Goal: Task Accomplishment & Management: Manage account settings

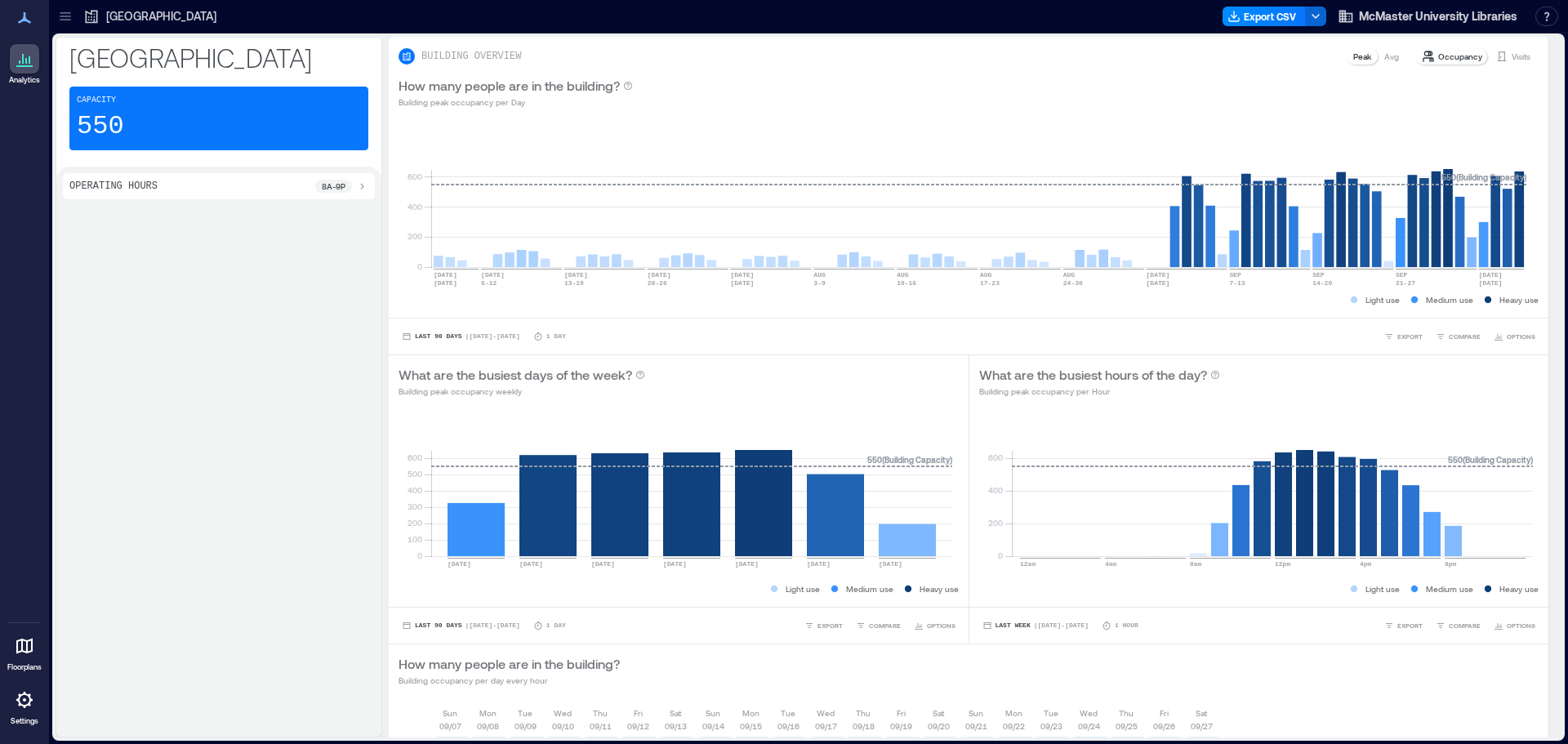
click at [74, 13] on div at bounding box center [65, 17] width 26 height 26
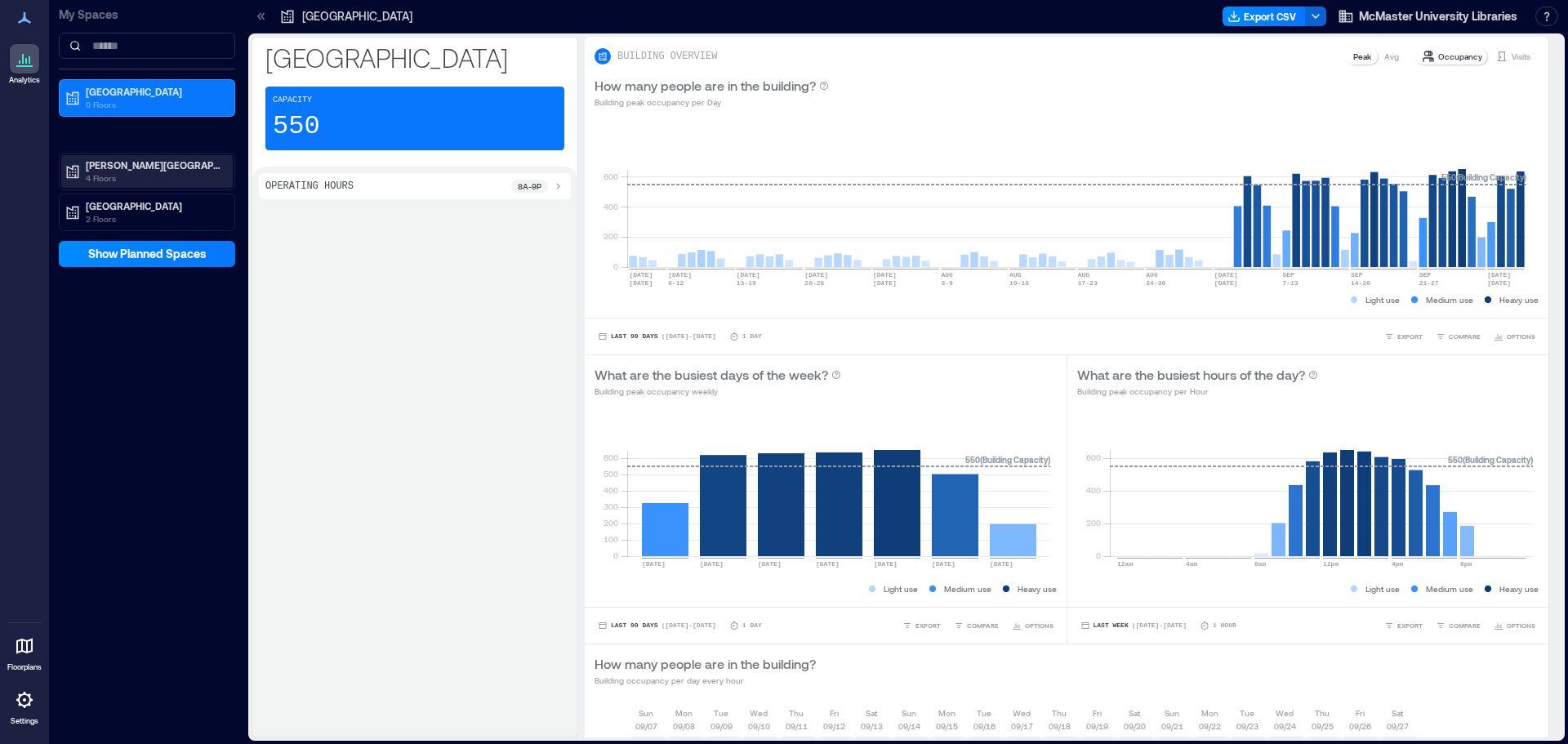
click at [134, 177] on p "4 Floors" at bounding box center [155, 178] width 137 height 13
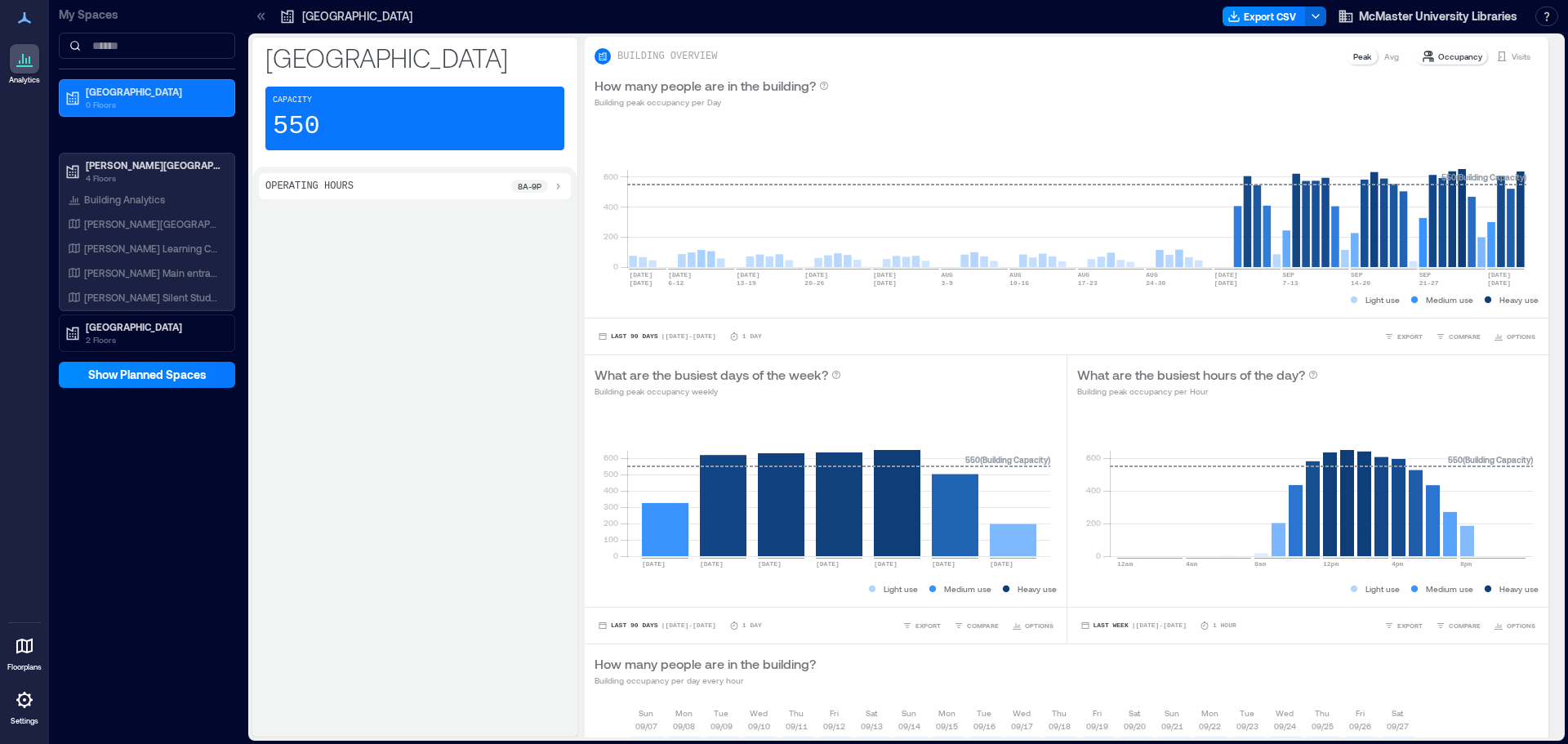
click at [291, 342] on div "Operating Hours 8a - 9p" at bounding box center [414, 451] width 325 height 570
click at [151, 162] on p "[PERSON_NAME][GEOGRAPHIC_DATA]" at bounding box center [155, 165] width 137 height 13
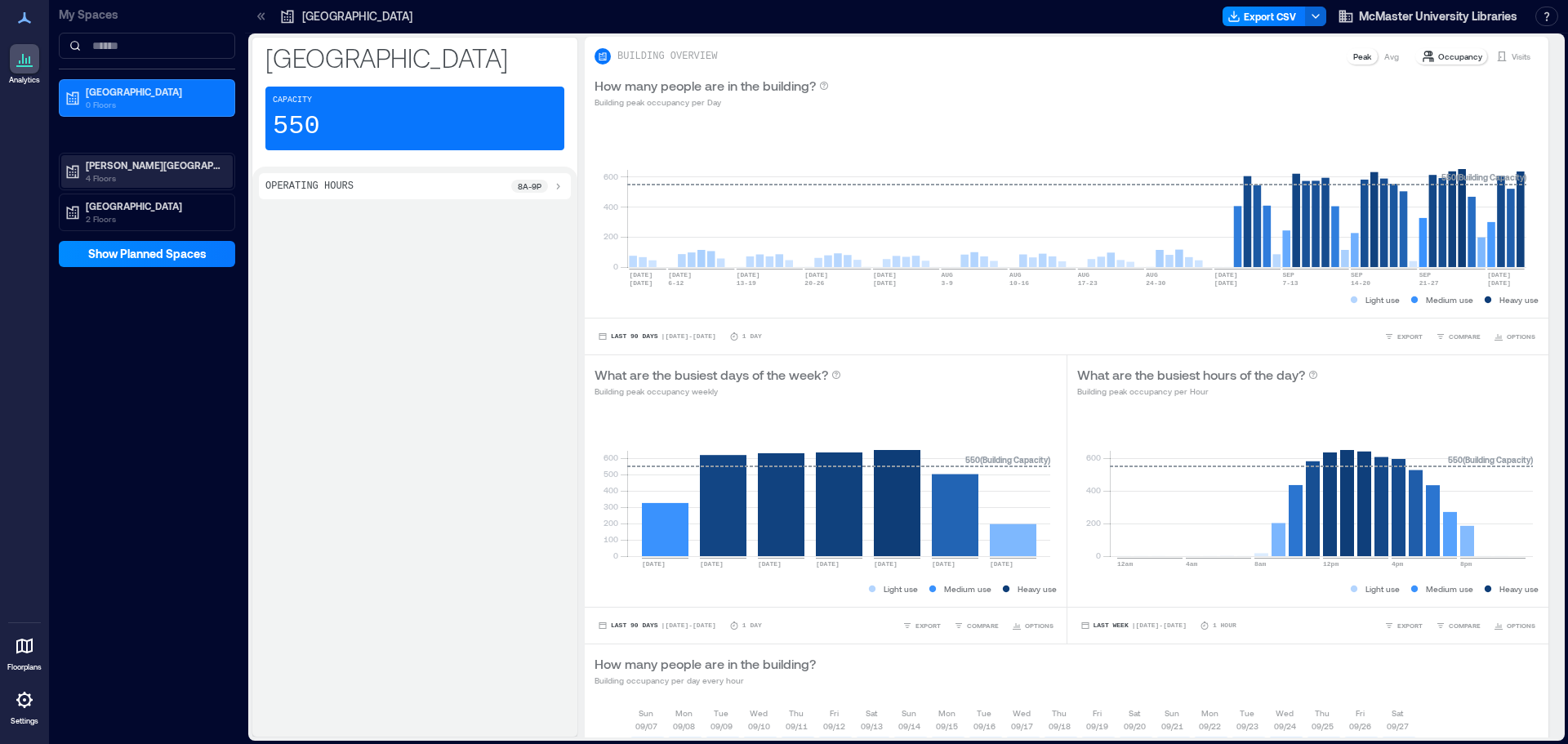
click at [144, 165] on p "[PERSON_NAME][GEOGRAPHIC_DATA]" at bounding box center [155, 165] width 137 height 13
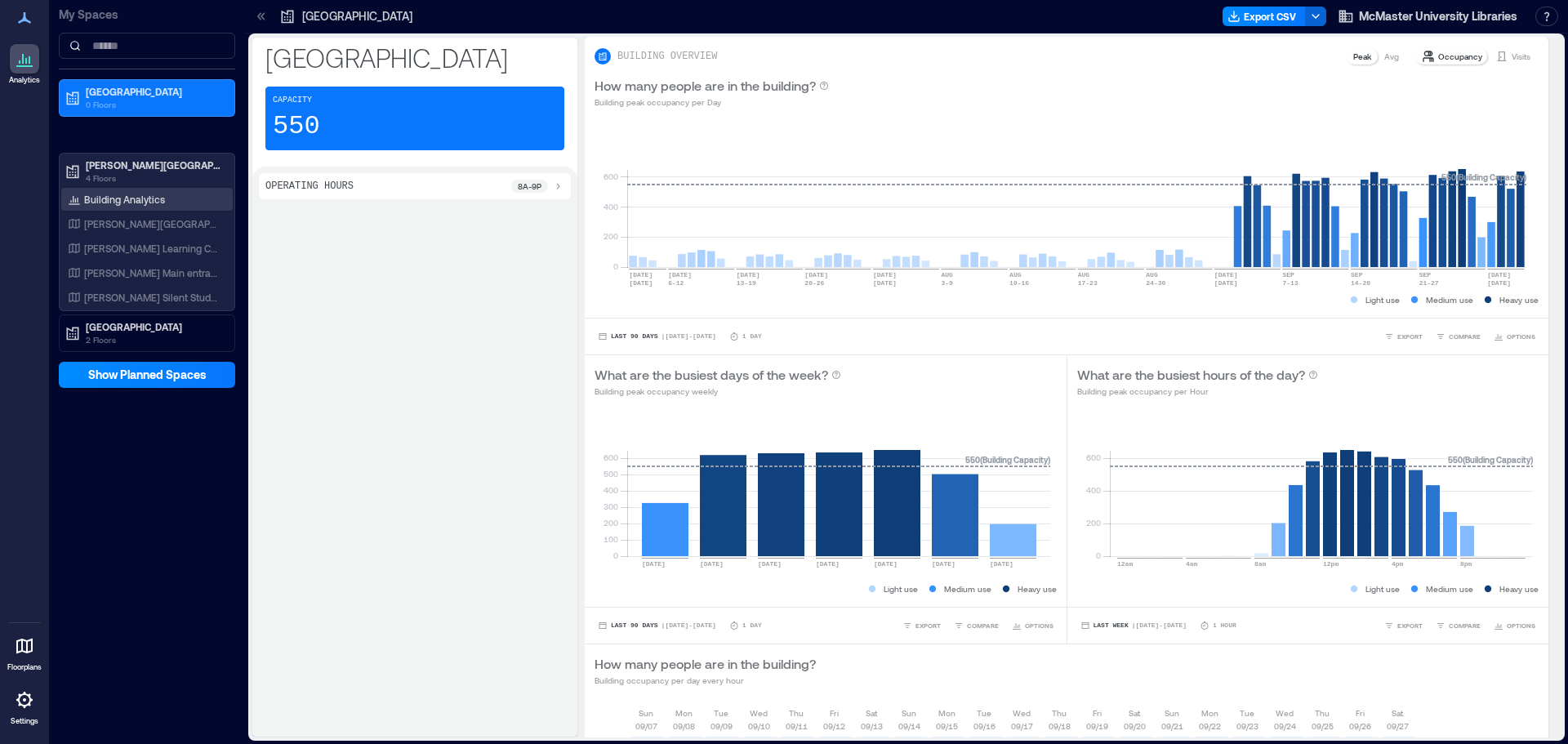
click at [122, 202] on p "Building Analytics" at bounding box center [125, 199] width 81 height 13
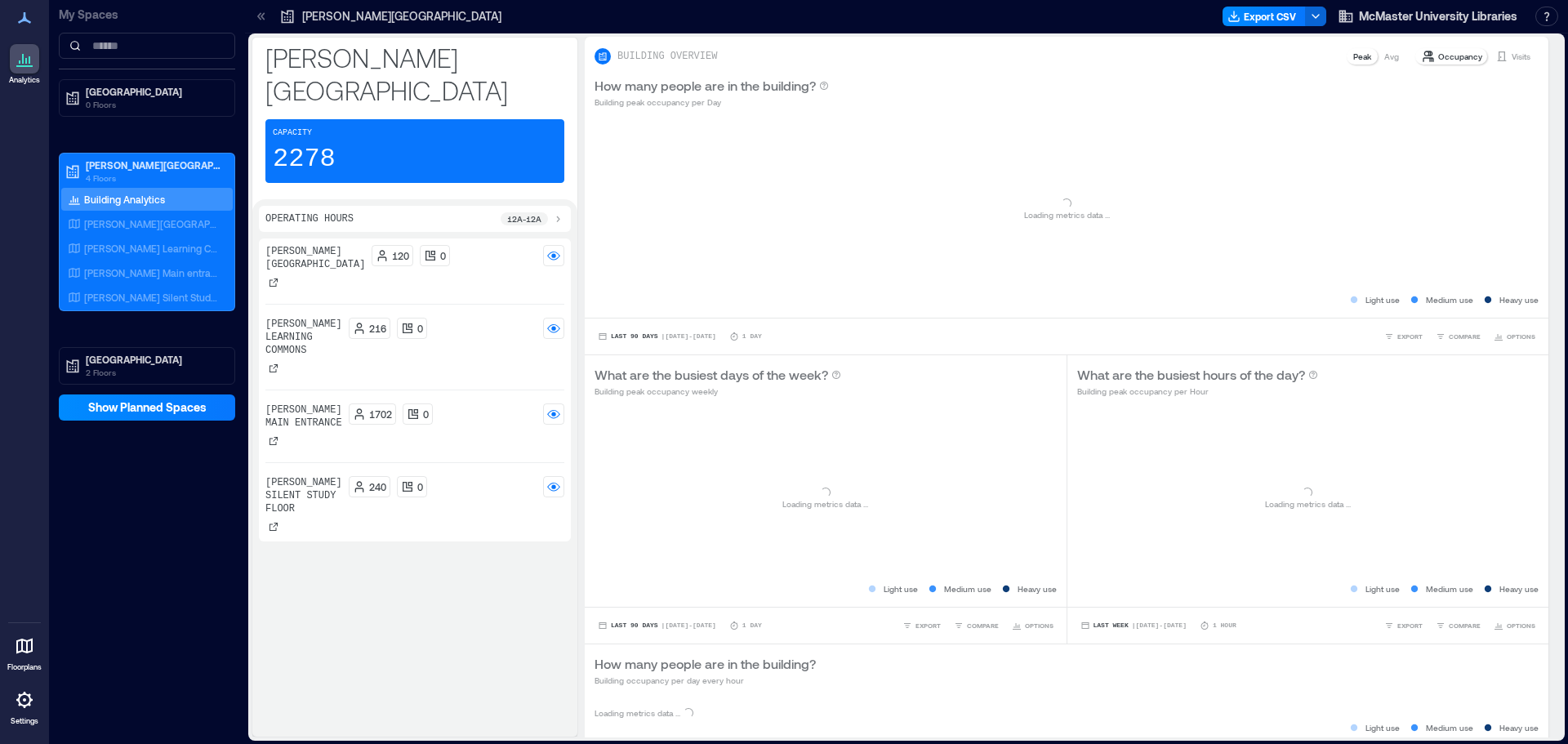
click at [165, 531] on div "My Spaces Health Sciences Library [GEOGRAPHIC_DATA][PERSON_NAME] 4 Floors Build…" at bounding box center [146, 372] width 196 height 744
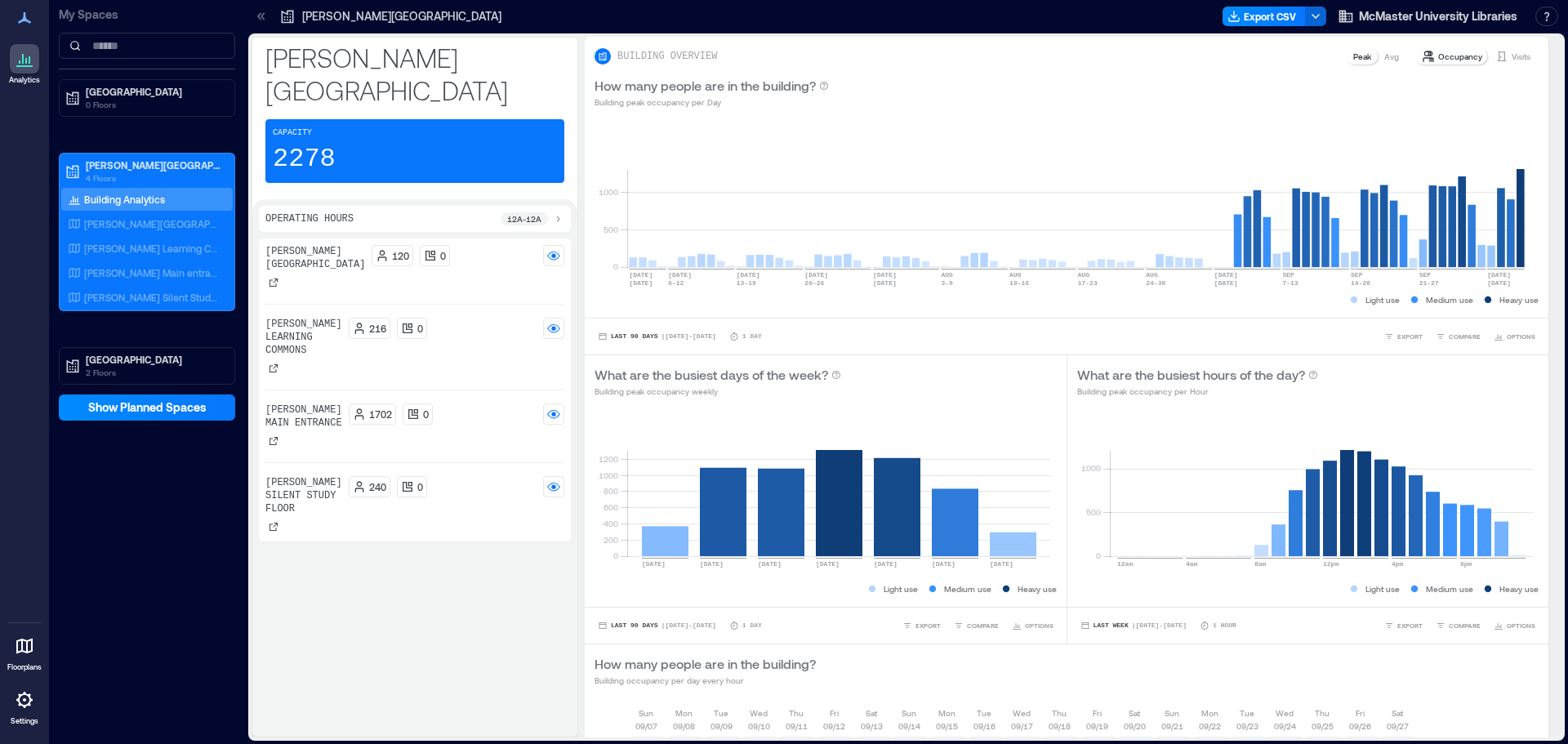
click at [389, 554] on div "[PERSON_NAME][GEOGRAPHIC_DATA] 120 0 [PERSON_NAME] Learning Commons 216 0 [PERS…" at bounding box center [414, 484] width 312 height 492
click at [123, 365] on p "[GEOGRAPHIC_DATA]" at bounding box center [155, 360] width 137 height 13
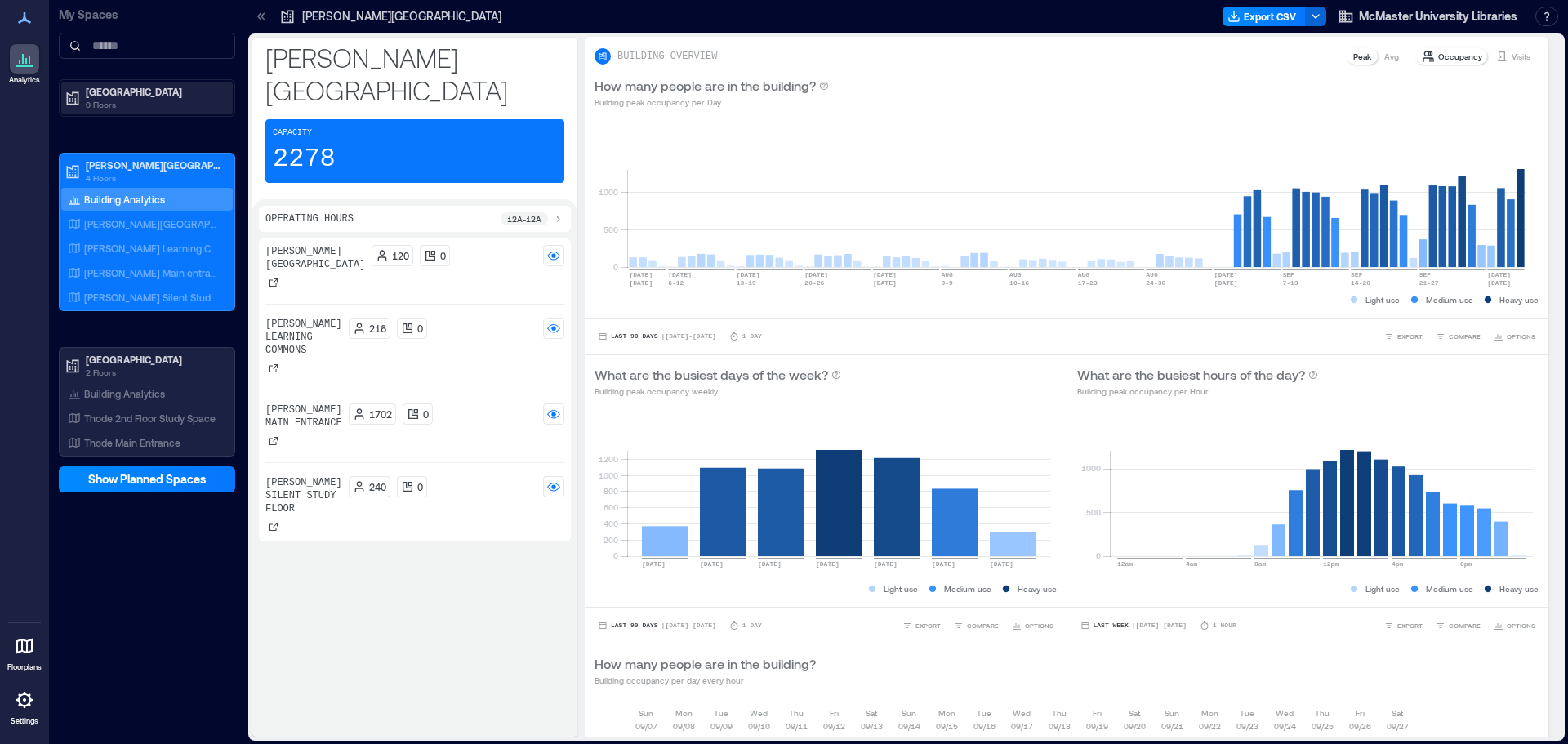
click at [148, 103] on p "0 Floors" at bounding box center [155, 105] width 137 height 13
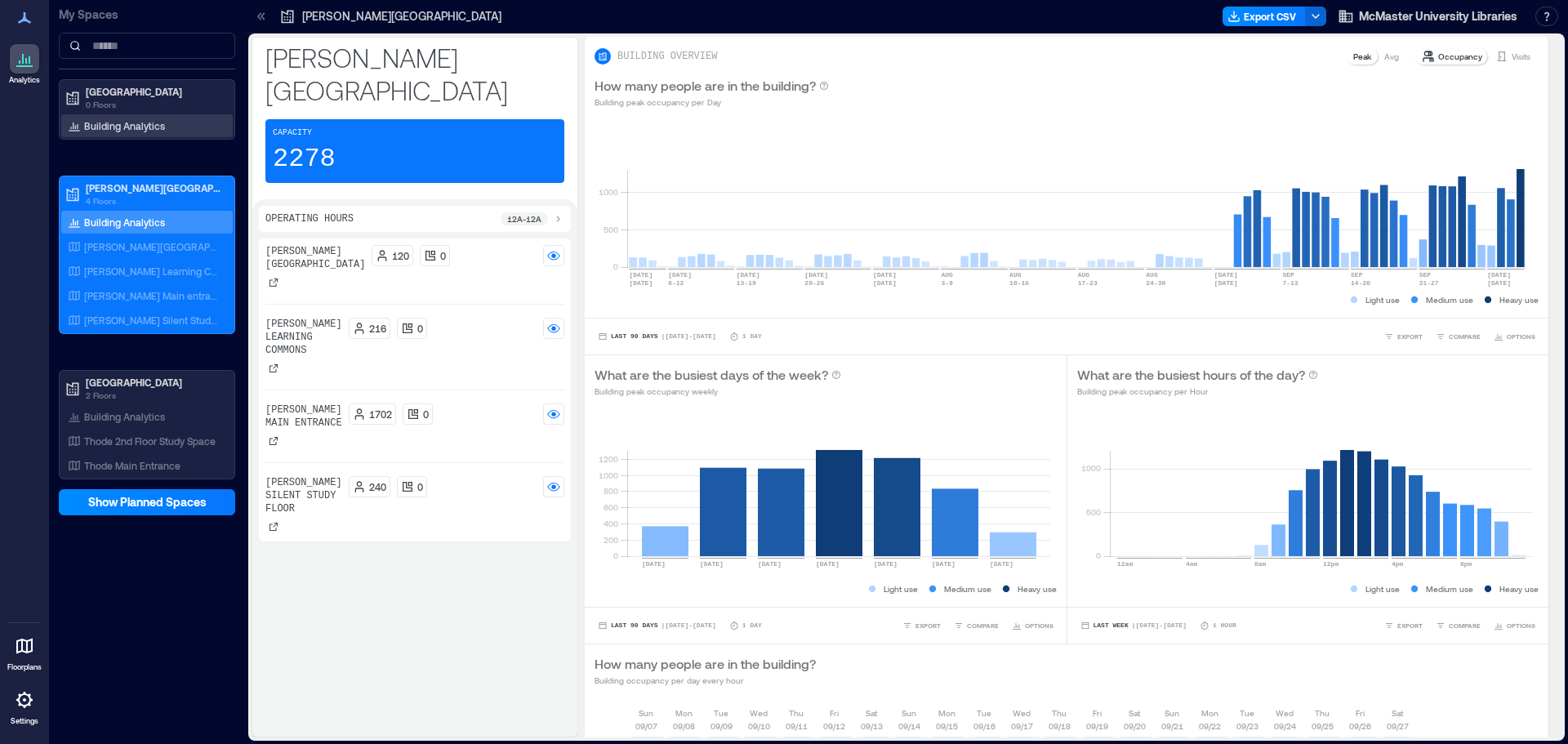
click at [146, 121] on p "Building Analytics" at bounding box center [125, 126] width 81 height 13
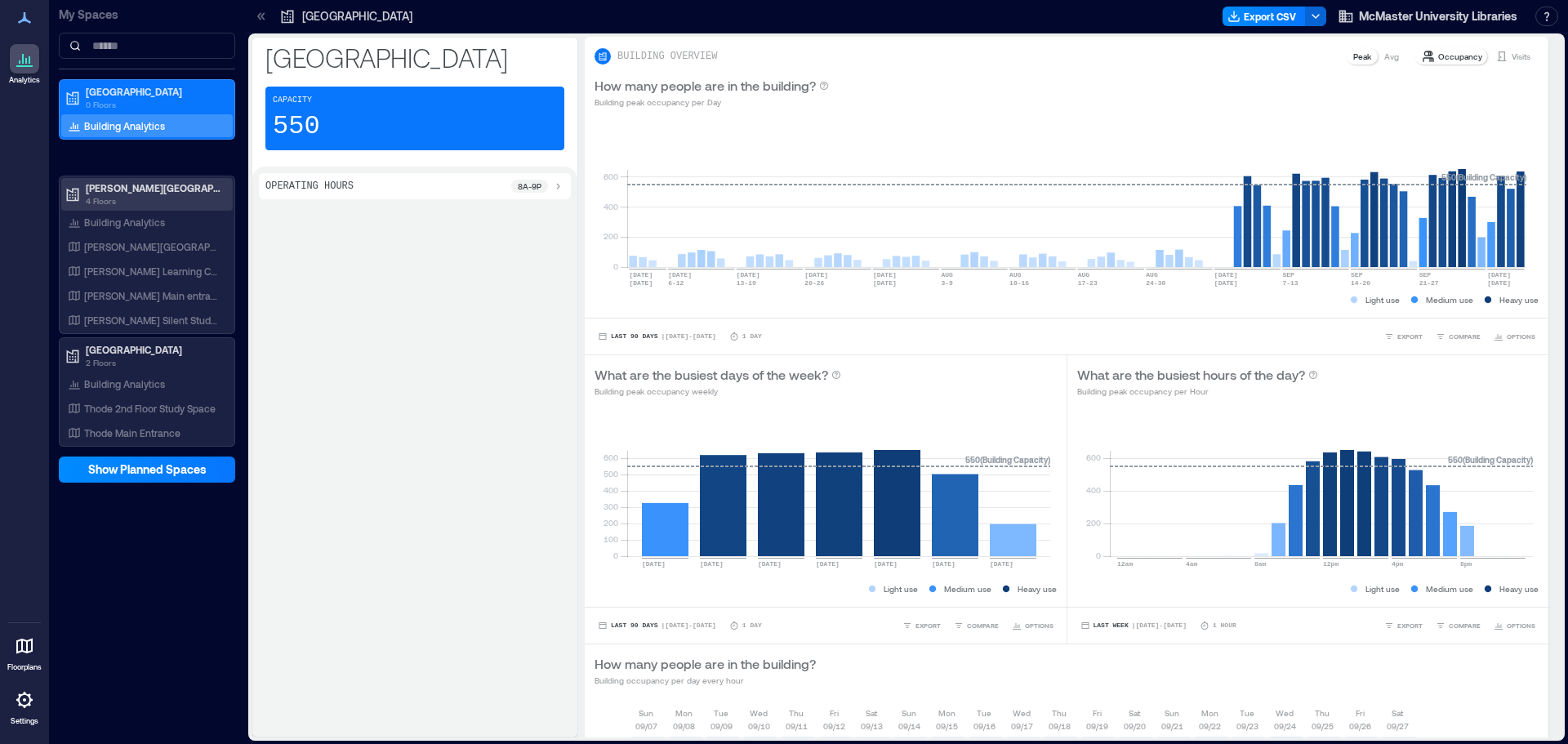
click at [149, 190] on p "[PERSON_NAME][GEOGRAPHIC_DATA]" at bounding box center [155, 188] width 137 height 13
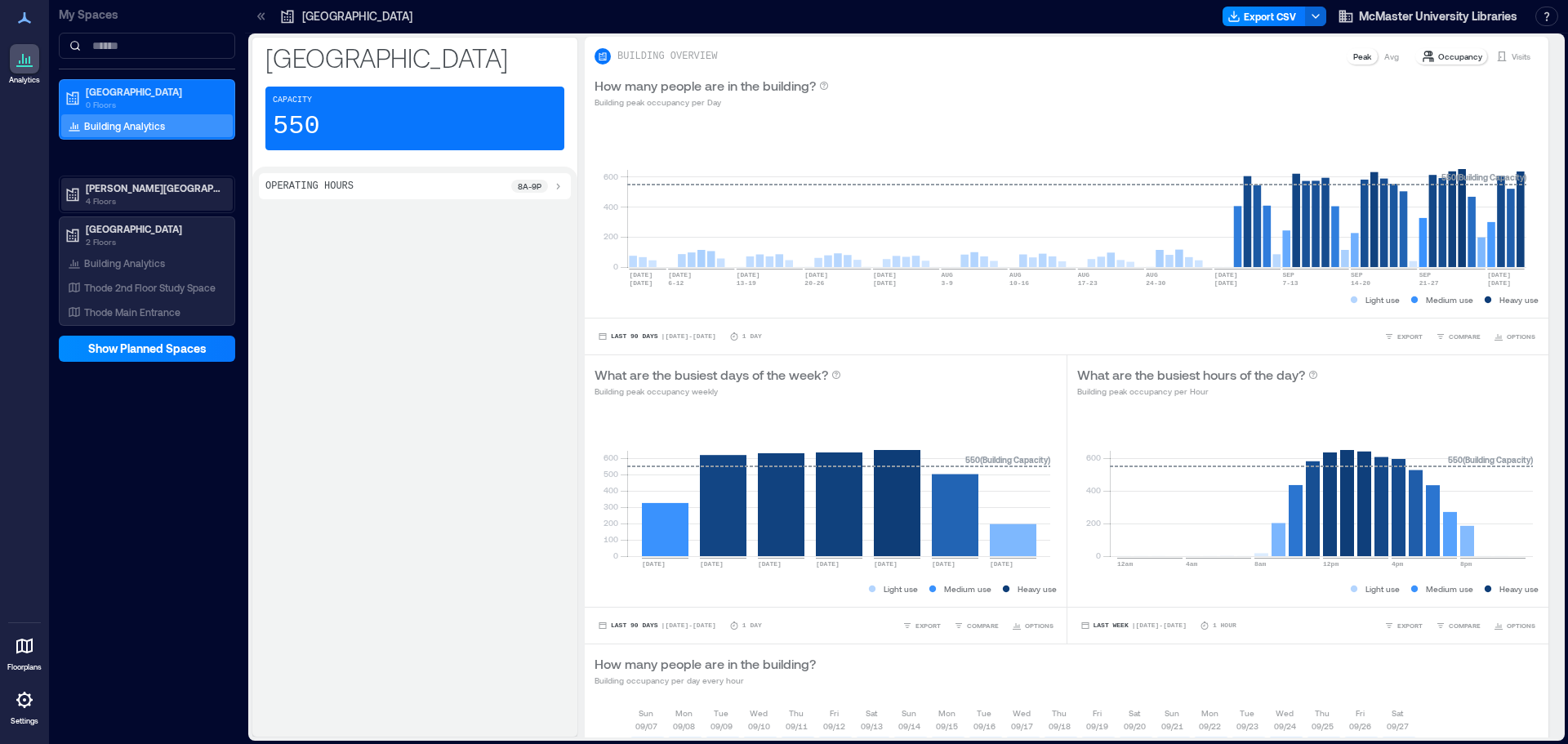
click at [153, 188] on p "[PERSON_NAME][GEOGRAPHIC_DATA]" at bounding box center [155, 188] width 137 height 13
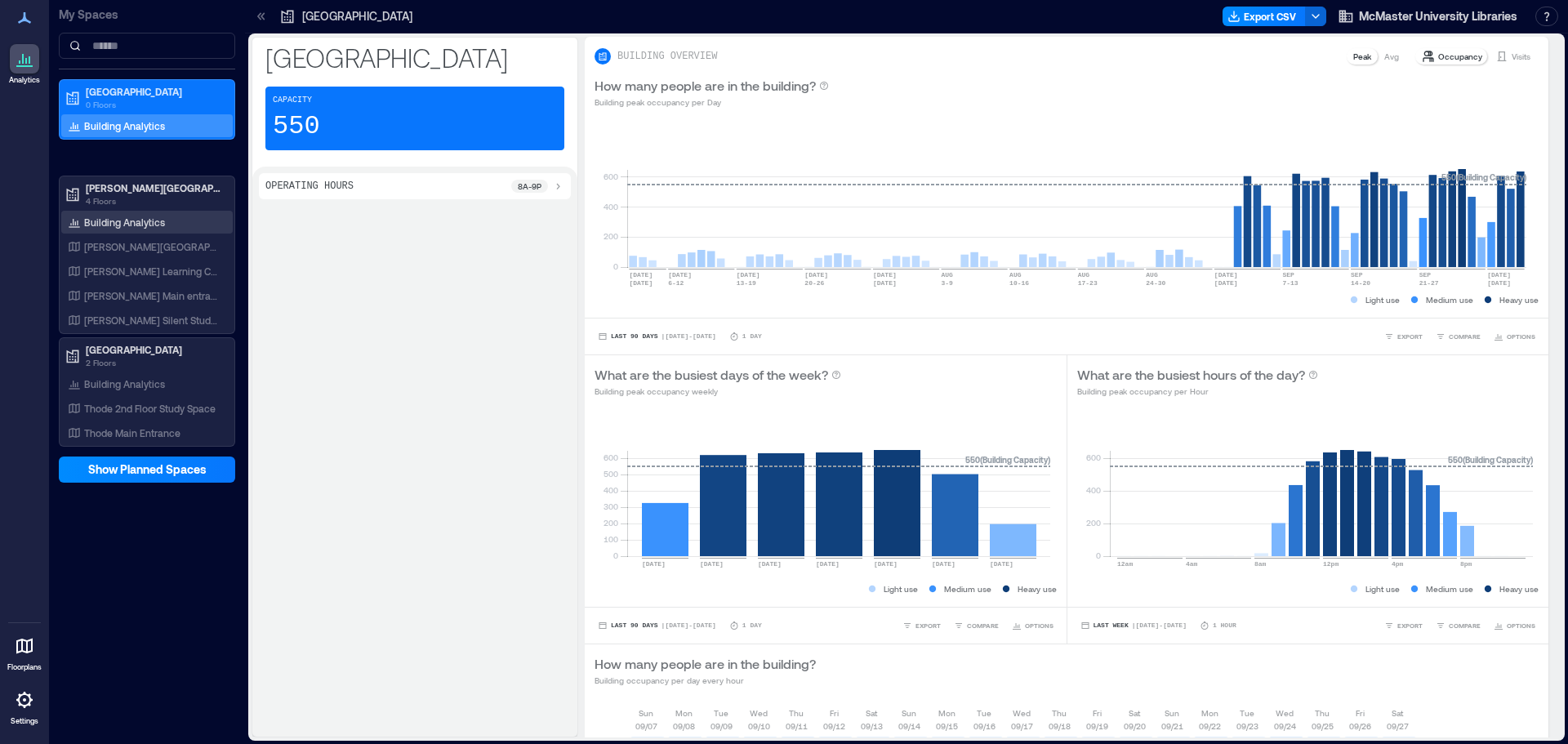
click at [147, 227] on p "Building Analytics" at bounding box center [125, 222] width 81 height 13
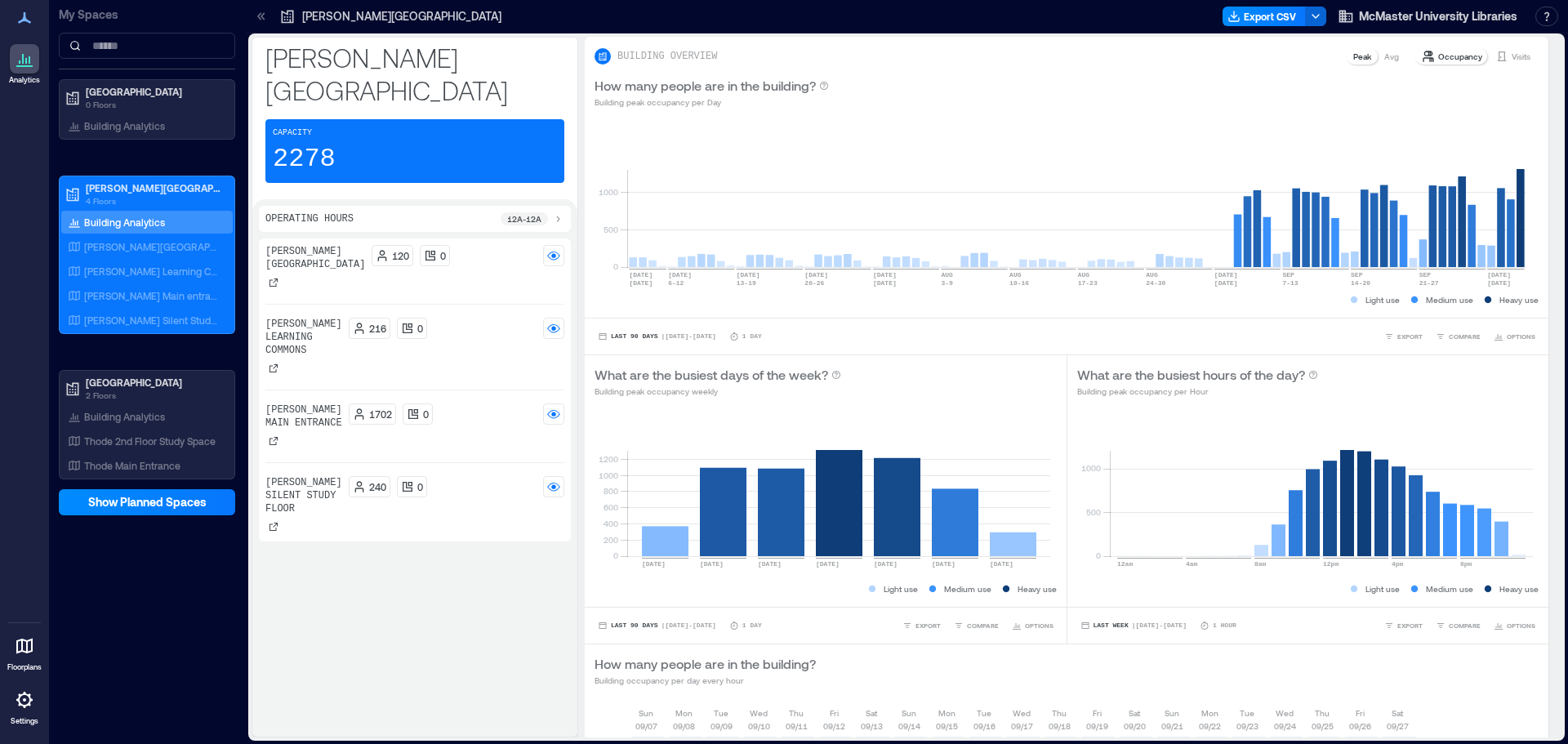
click at [13, 712] on div at bounding box center [25, 700] width 30 height 30
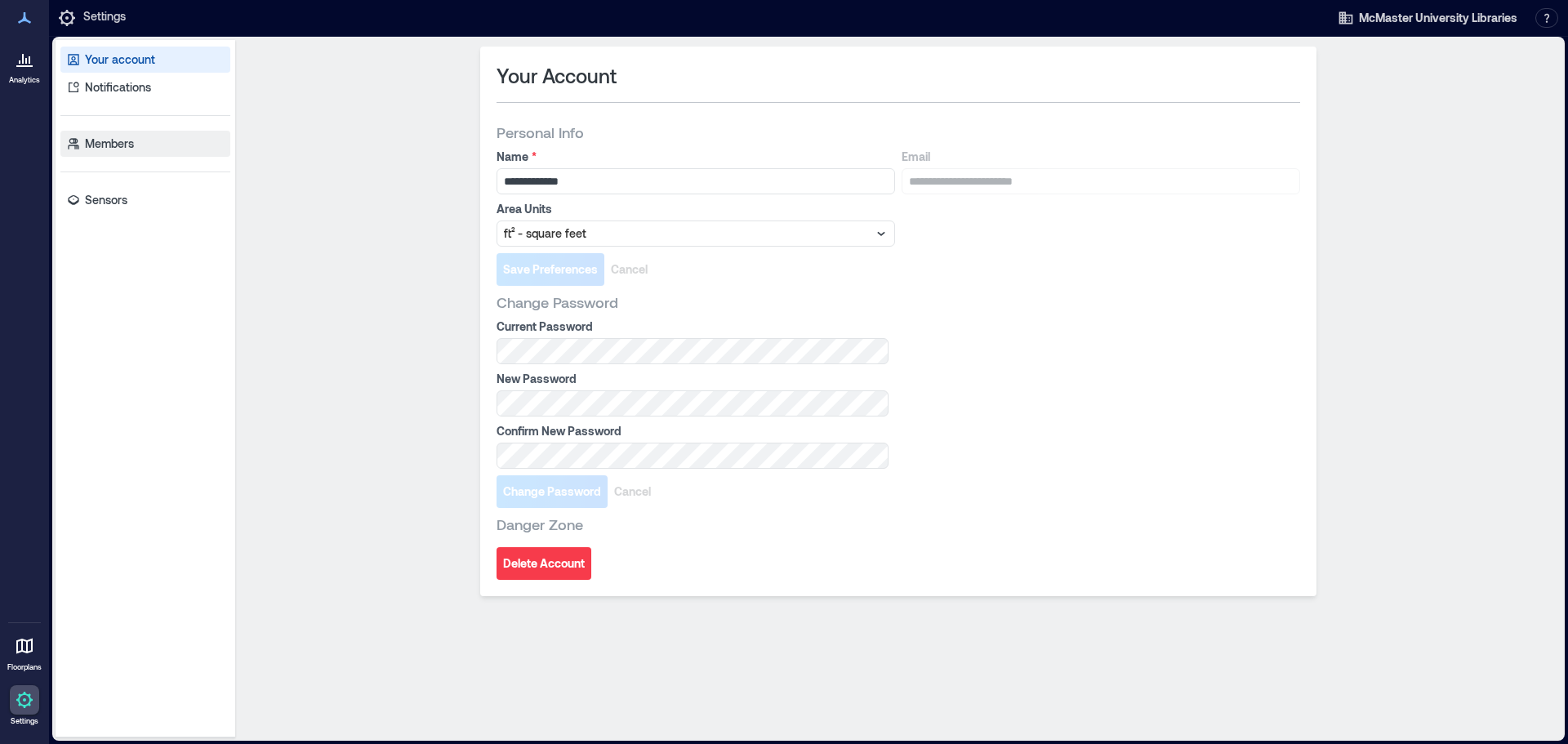
click at [118, 140] on p "Members" at bounding box center [109, 144] width 49 height 17
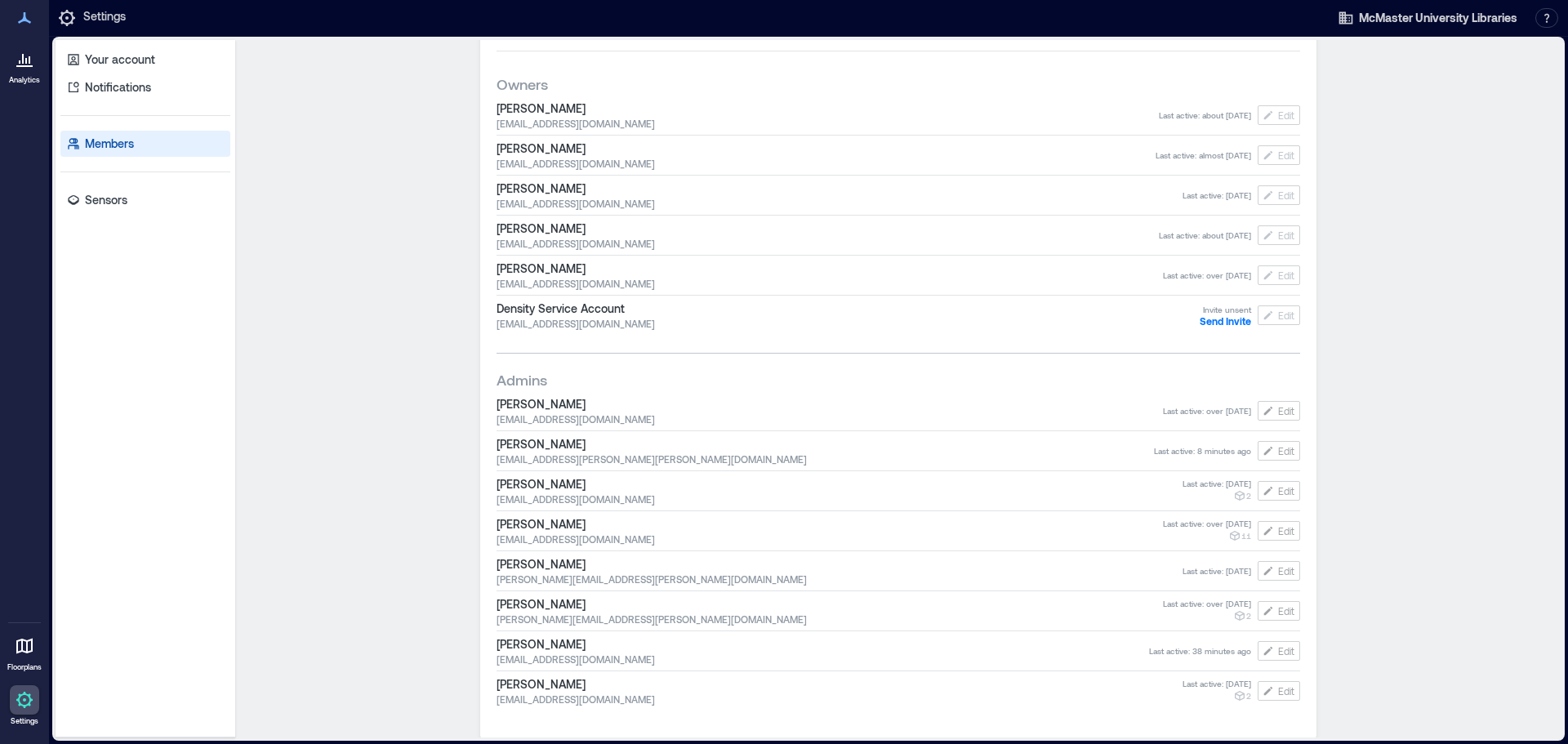
scroll to position [118, 0]
click at [1280, 456] on button "Edit" at bounding box center [1279, 450] width 42 height 20
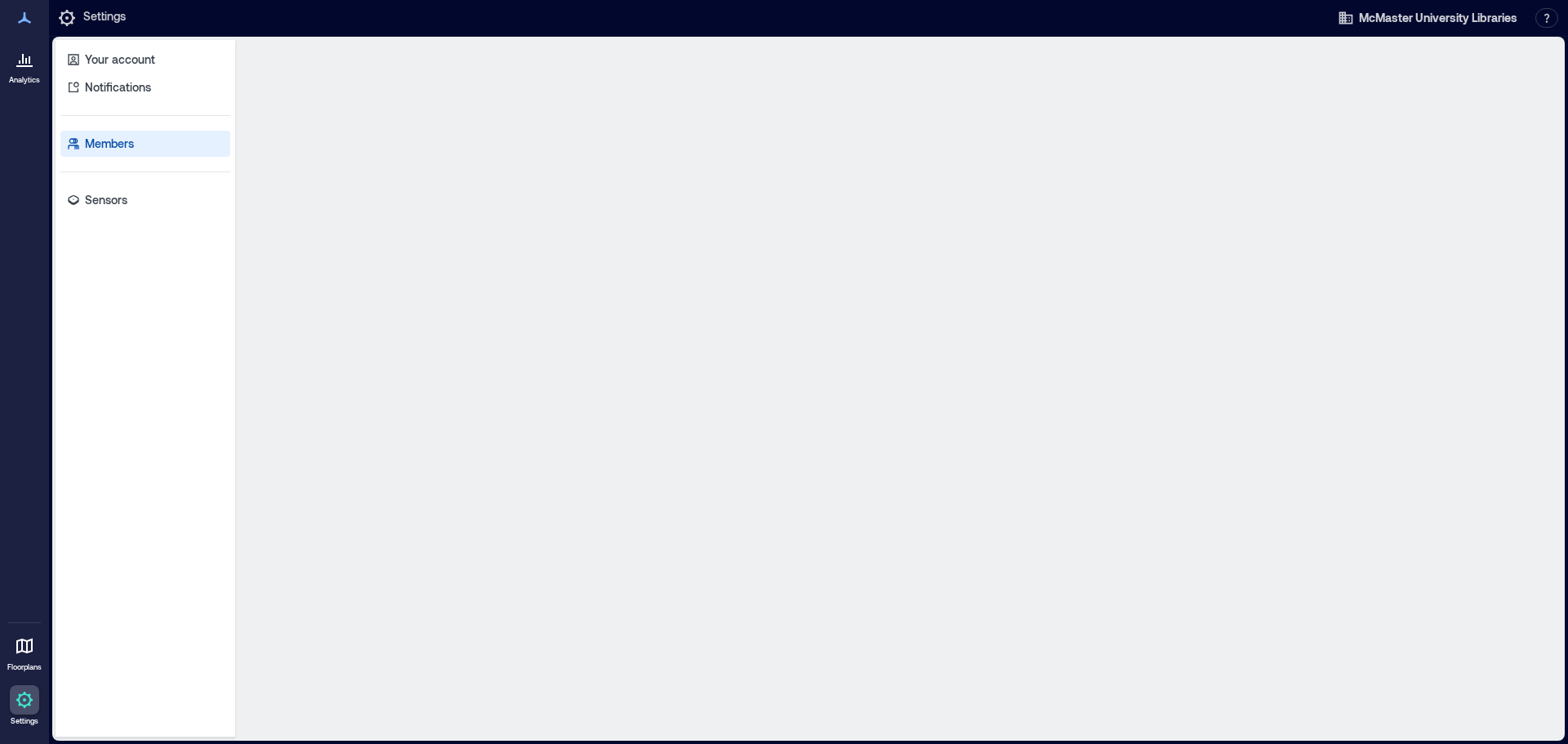
scroll to position [0, 0]
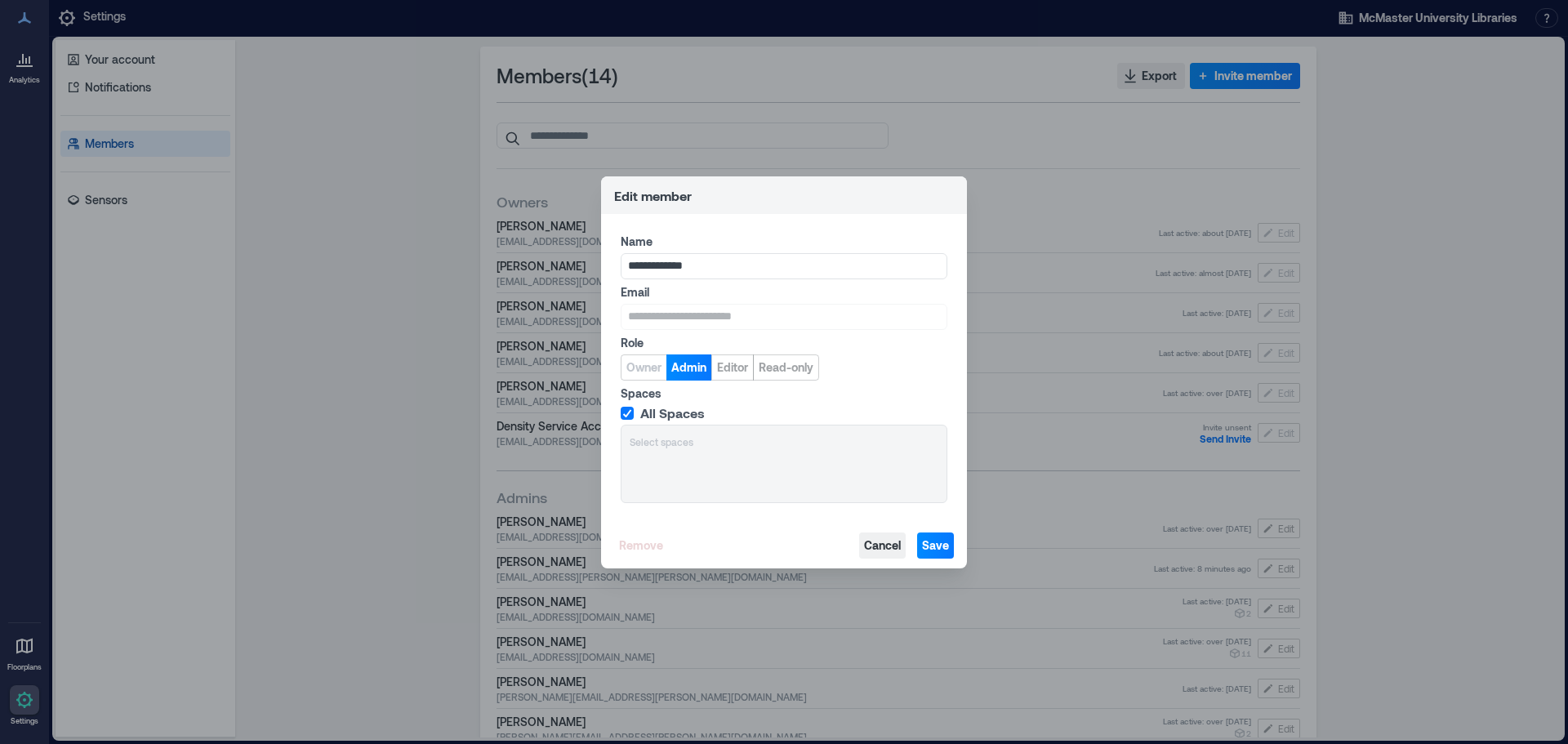
click at [878, 542] on span "Cancel" at bounding box center [882, 546] width 36 height 17
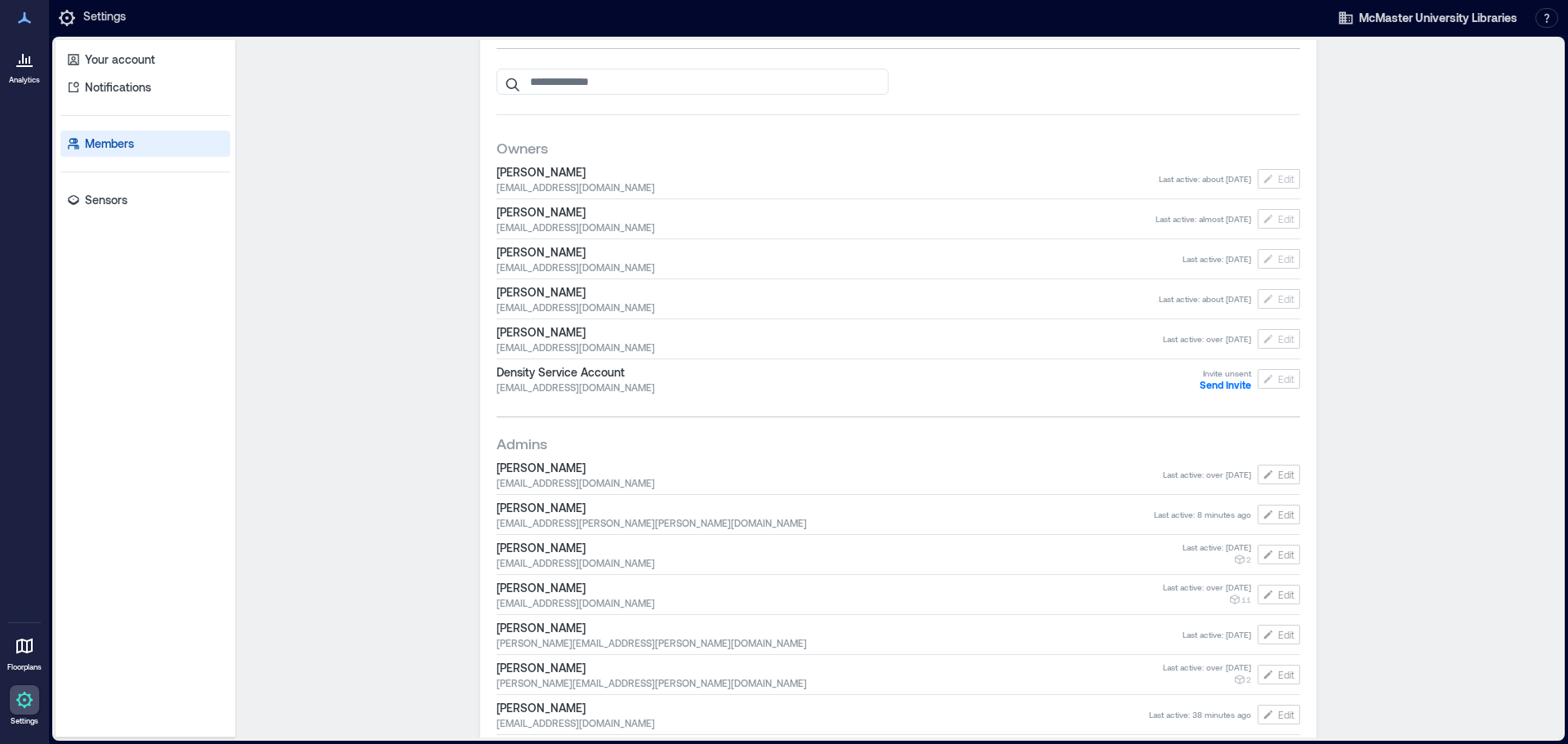
scroll to position [118, 0]
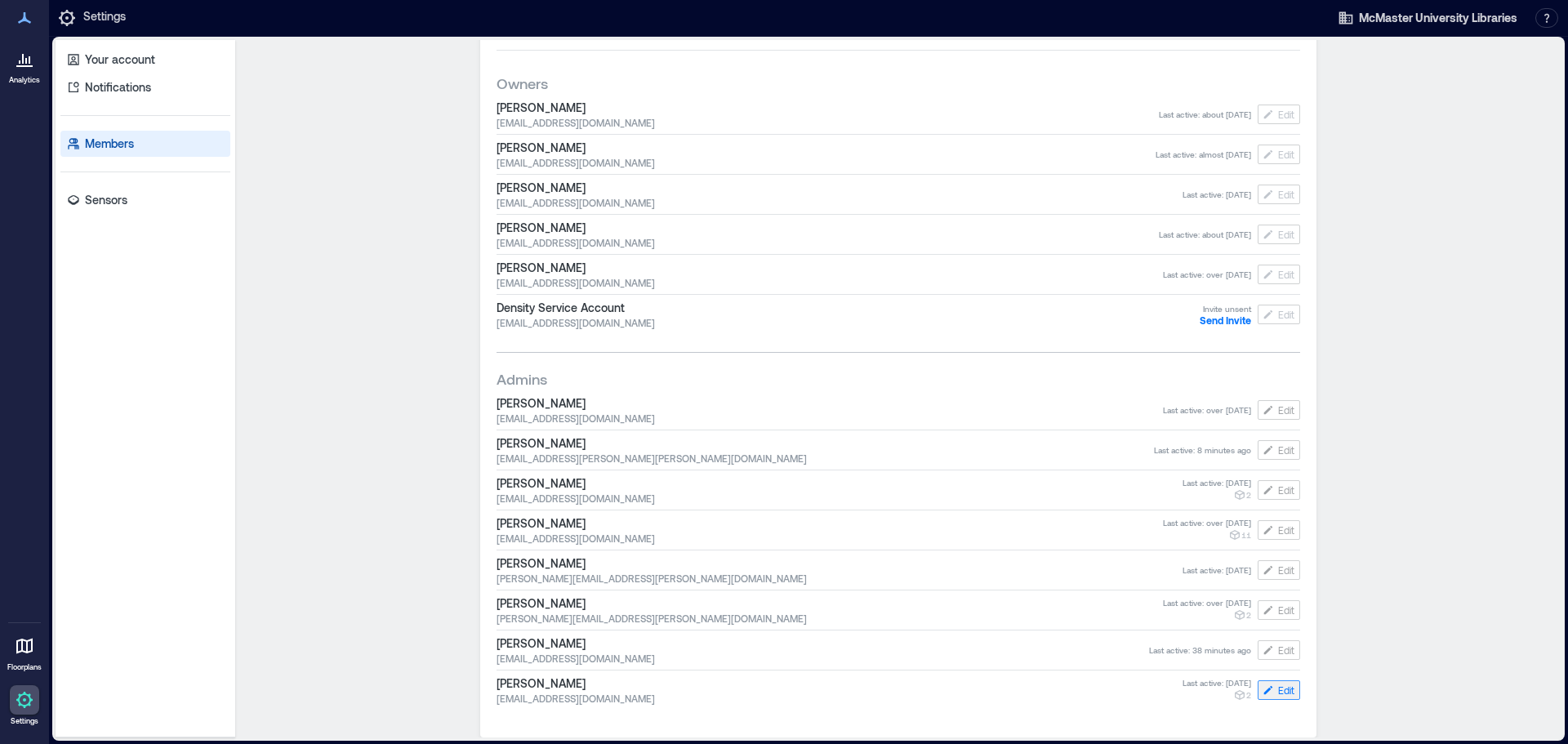
click at [1276, 696] on button "Edit" at bounding box center [1279, 690] width 42 height 20
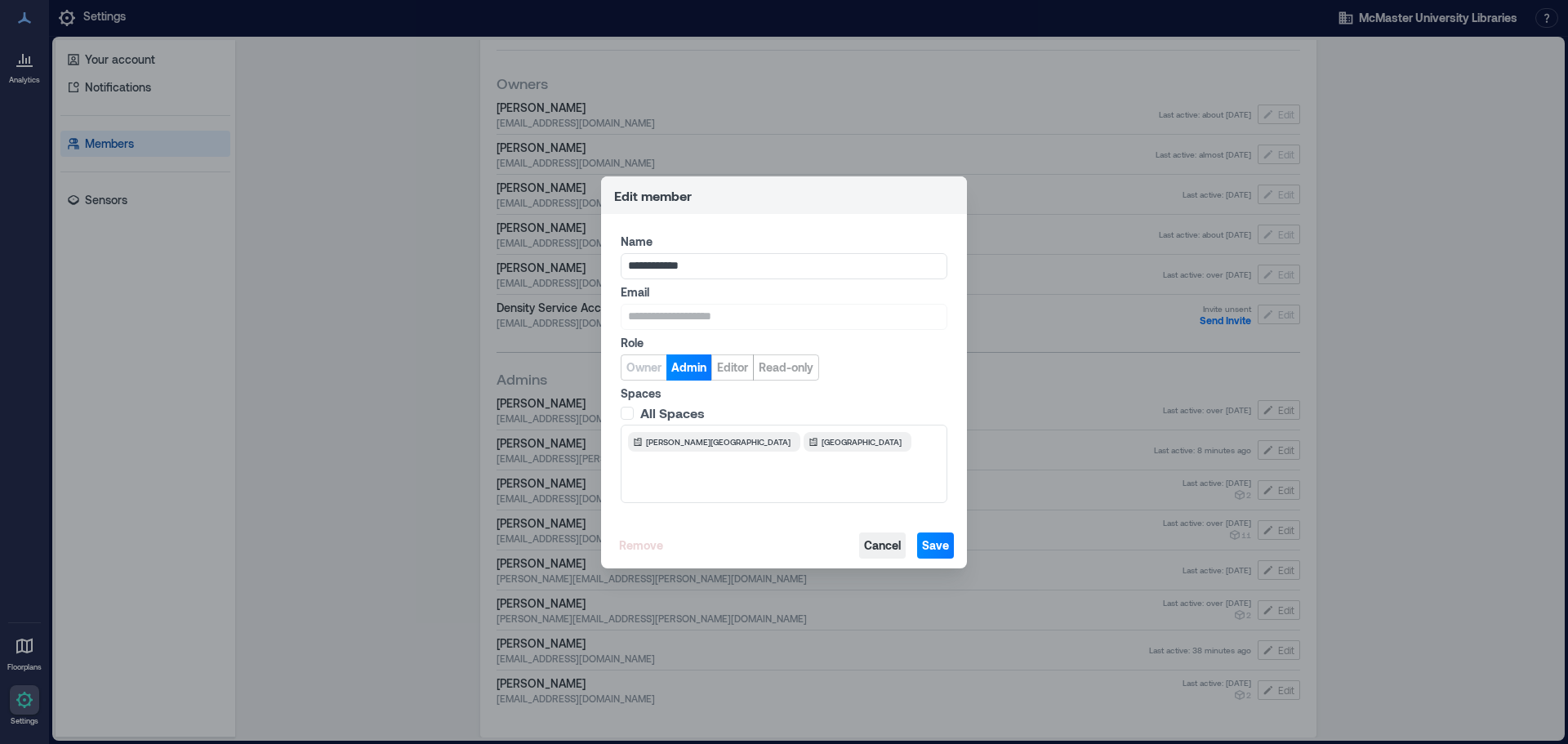
click at [868, 547] on span "Cancel" at bounding box center [882, 546] width 36 height 17
